Goal: Find specific page/section

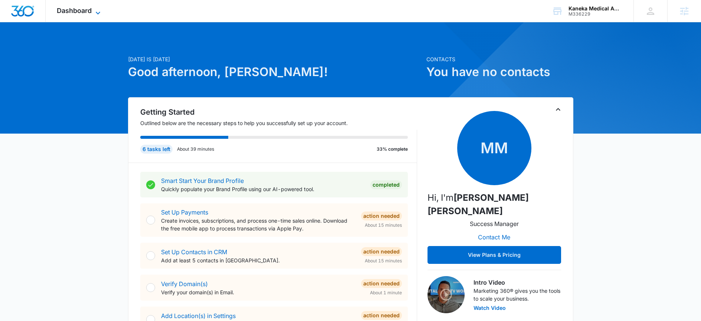
click at [74, 9] on span "Dashboard" at bounding box center [74, 11] width 35 height 8
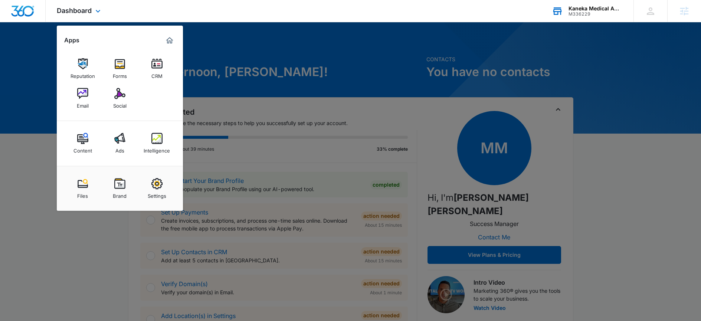
click at [612, 9] on div "Kaneka Medical America, LLC" at bounding box center [596, 9] width 54 height 6
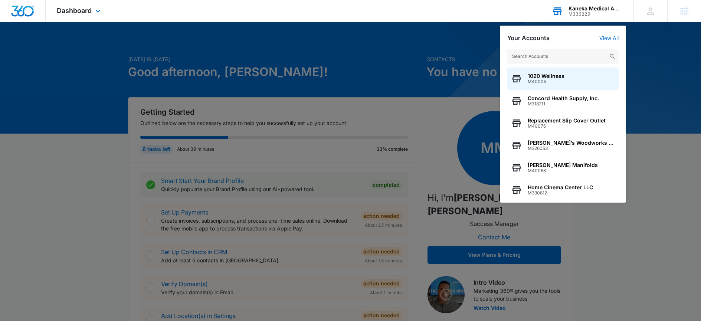
click at [558, 56] on input "text" at bounding box center [562, 56] width 111 height 15
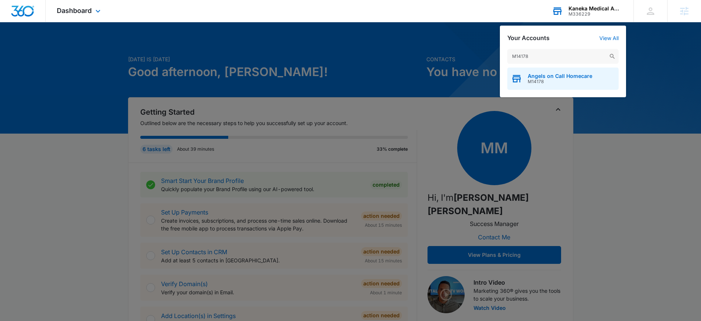
type input "M14178"
click at [573, 76] on span "Angels on Call Homecare" at bounding box center [560, 76] width 65 height 6
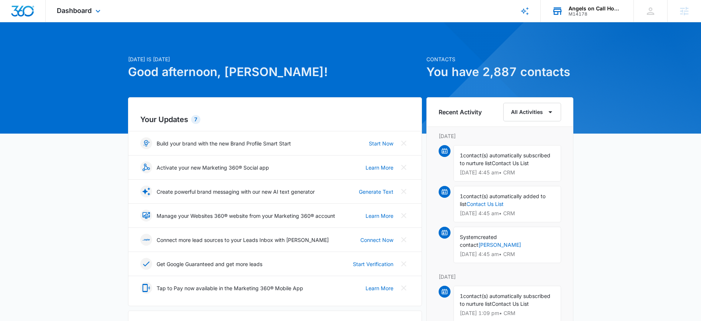
click at [89, 4] on div "Dashboard Apps Reputation Websites Forms CRM Email Social Shop Content Ads Inte…" at bounding box center [80, 11] width 68 height 22
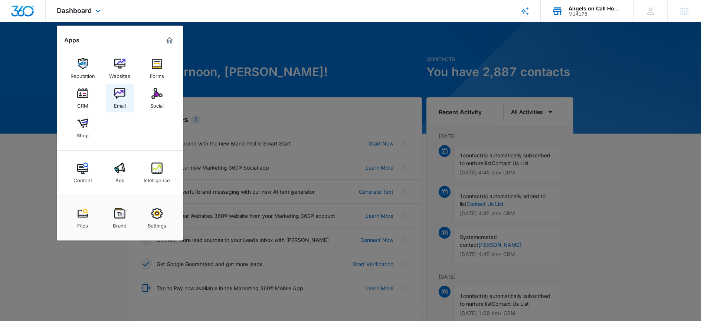
click at [112, 98] on link "Email" at bounding box center [120, 98] width 28 height 28
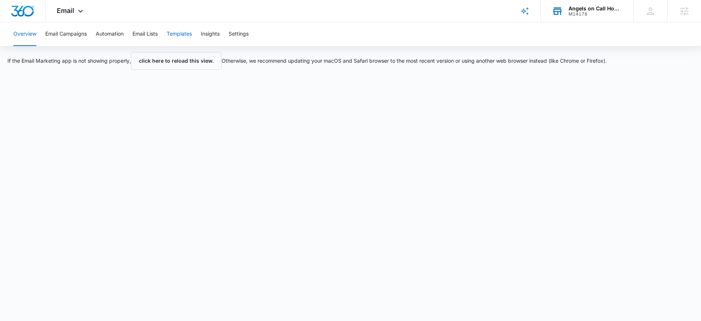
click at [189, 33] on button "Templates" at bounding box center [179, 34] width 25 height 24
